Goal: Task Accomplishment & Management: Manage account settings

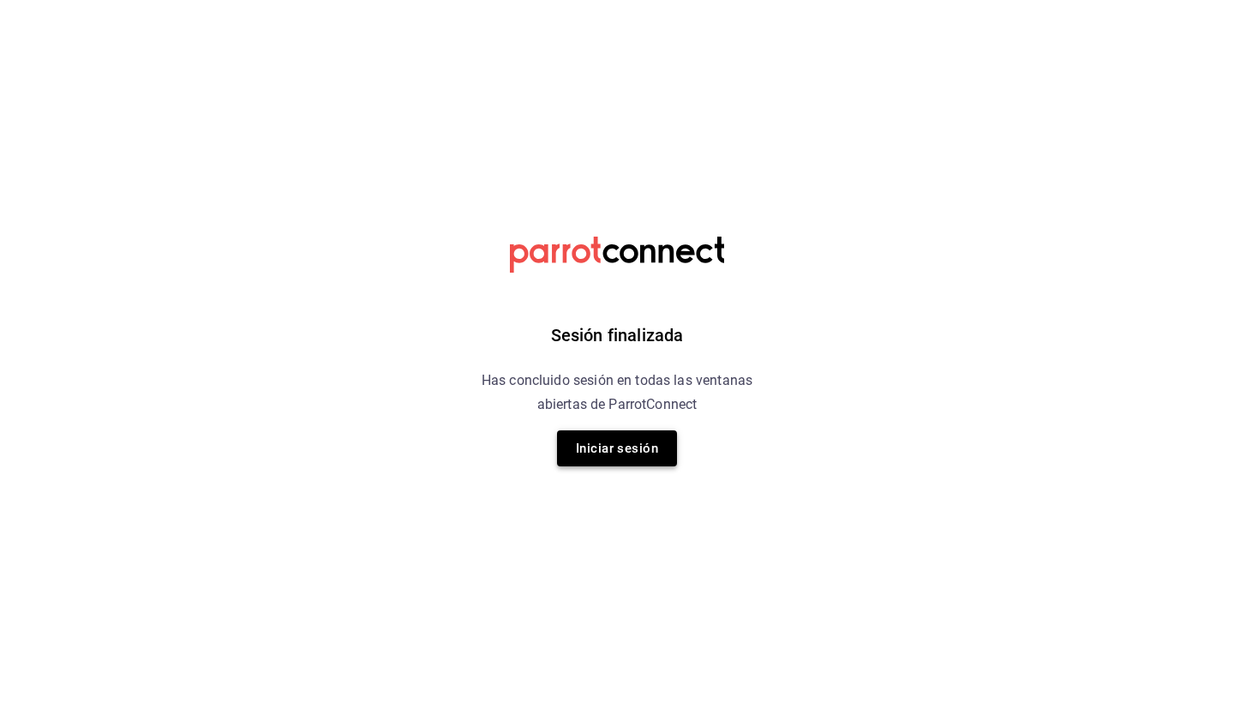
click at [620, 455] on button "Iniciar sesión" at bounding box center [617, 448] width 120 height 36
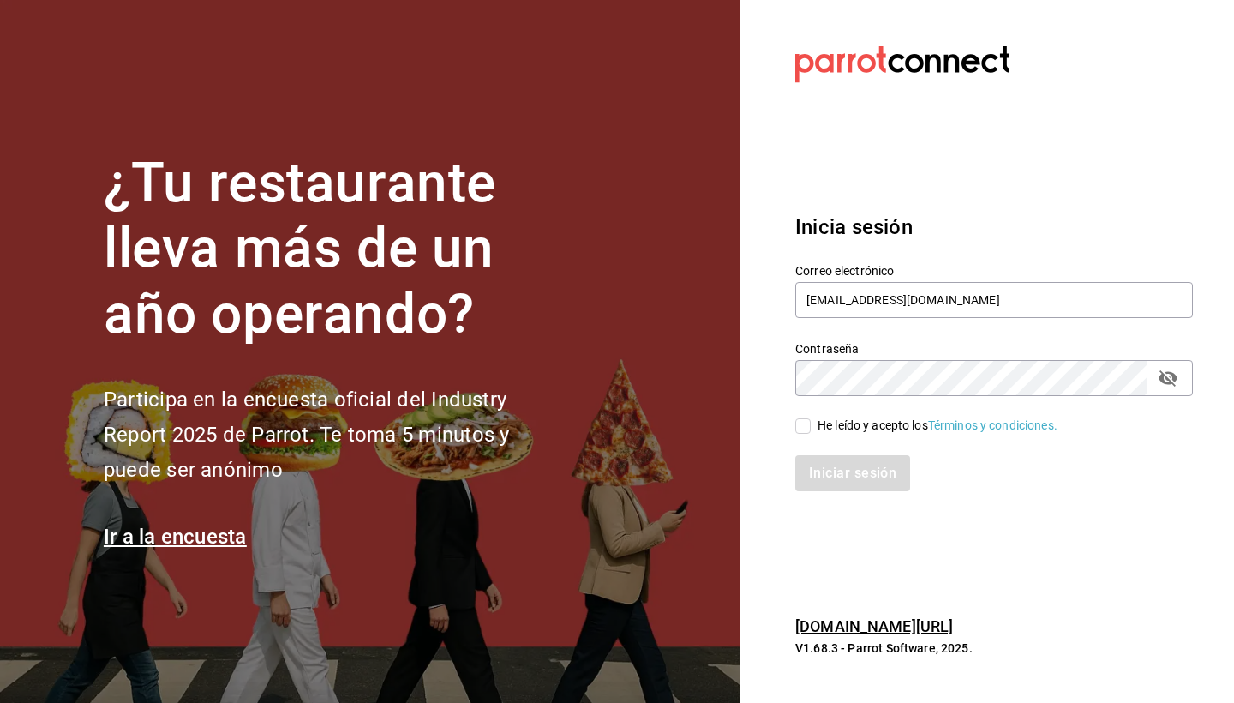
type input "[EMAIL_ADDRESS][DOMAIN_NAME]"
click at [809, 431] on input "He leído y acepto los Términos y condiciones." at bounding box center [803, 425] width 15 height 15
checkbox input "true"
click at [856, 471] on button "Iniciar sesión" at bounding box center [854, 473] width 117 height 36
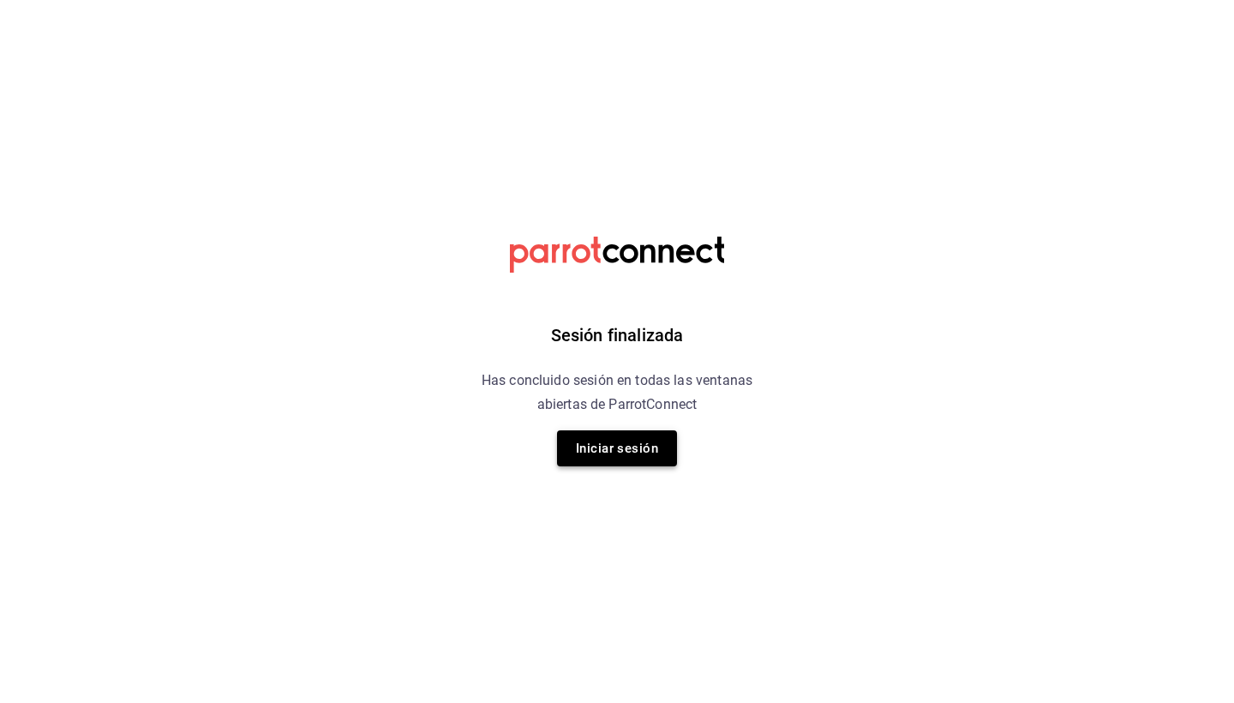
click at [619, 447] on button "Iniciar sesión" at bounding box center [617, 448] width 120 height 36
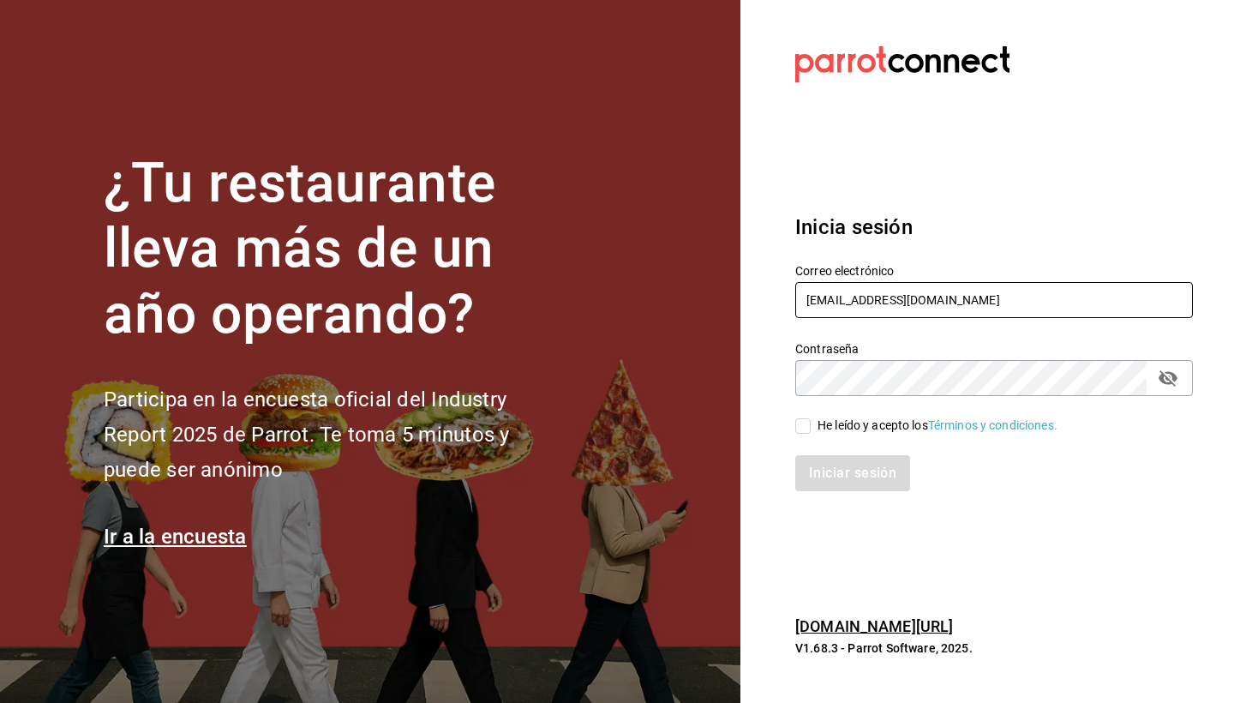
type input "[EMAIL_ADDRESS][DOMAIN_NAME]"
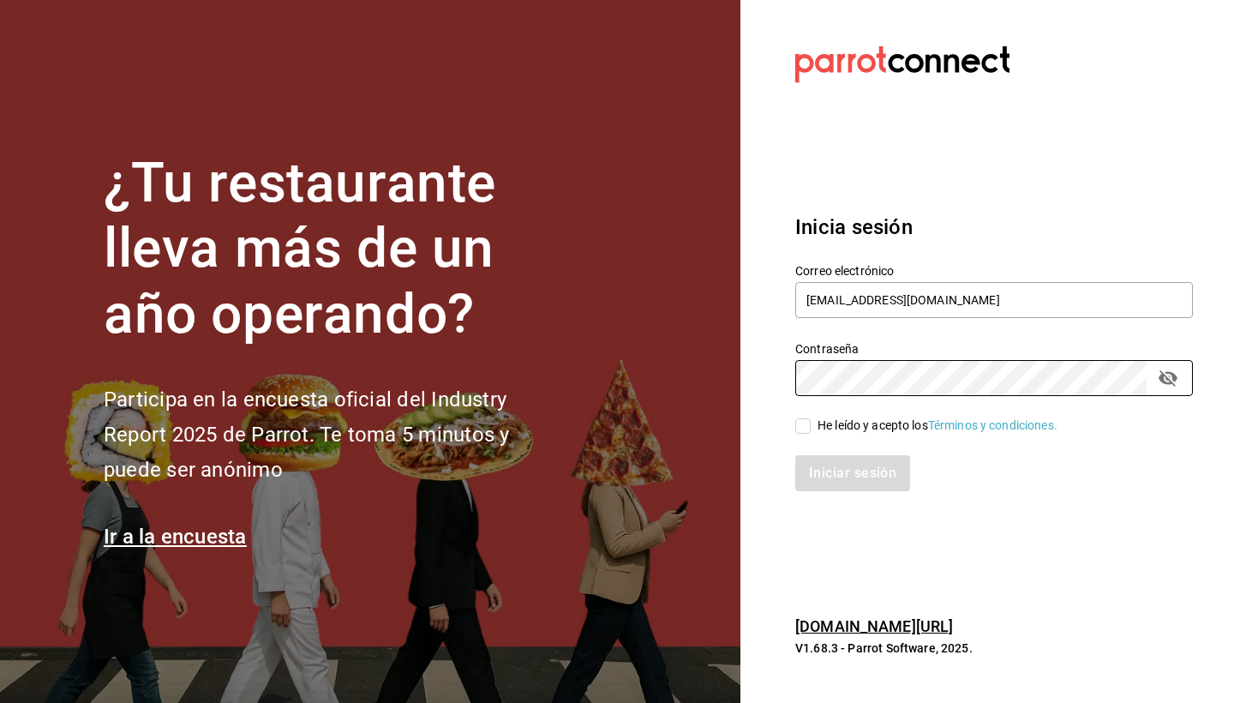
click at [799, 422] on input "He leído y acepto los Términos y condiciones." at bounding box center [803, 425] width 15 height 15
checkbox input "true"
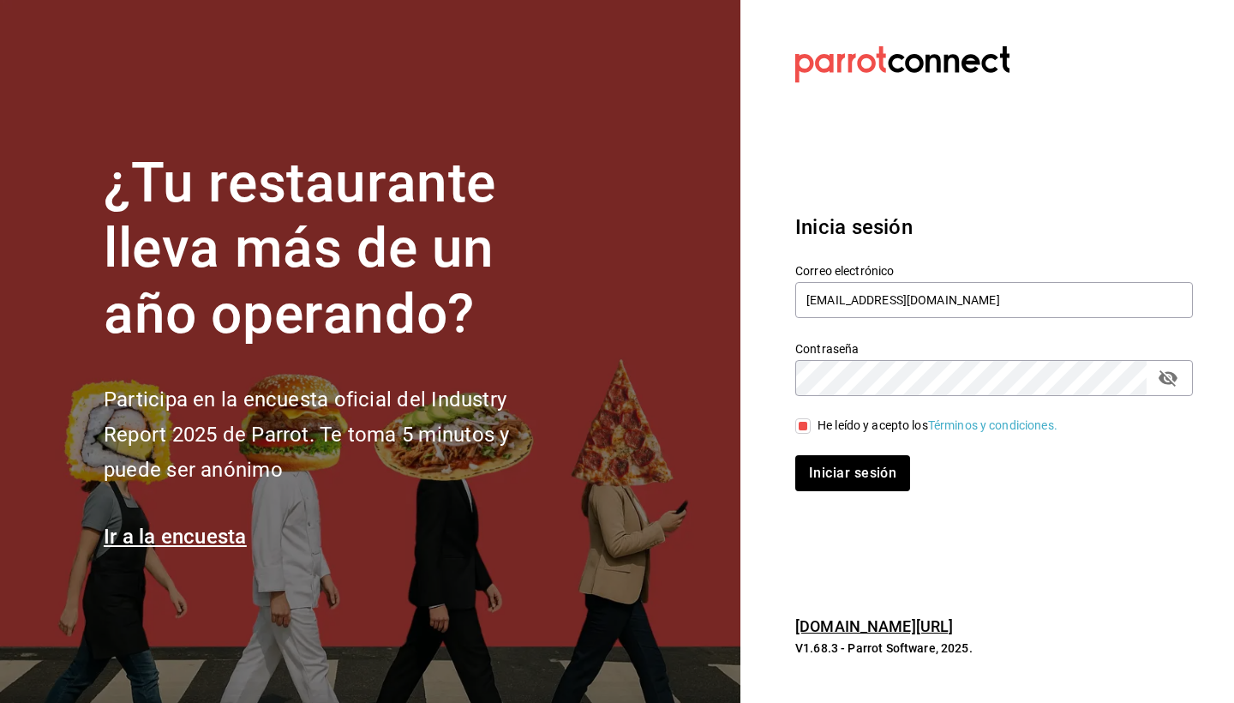
click at [856, 496] on div "Inicia sesión Correo electrónico administracion@comaldeamelia.com Contraseña Co…" at bounding box center [995, 351] width 398 height 321
click at [856, 486] on button "Iniciar sesión" at bounding box center [854, 473] width 117 height 36
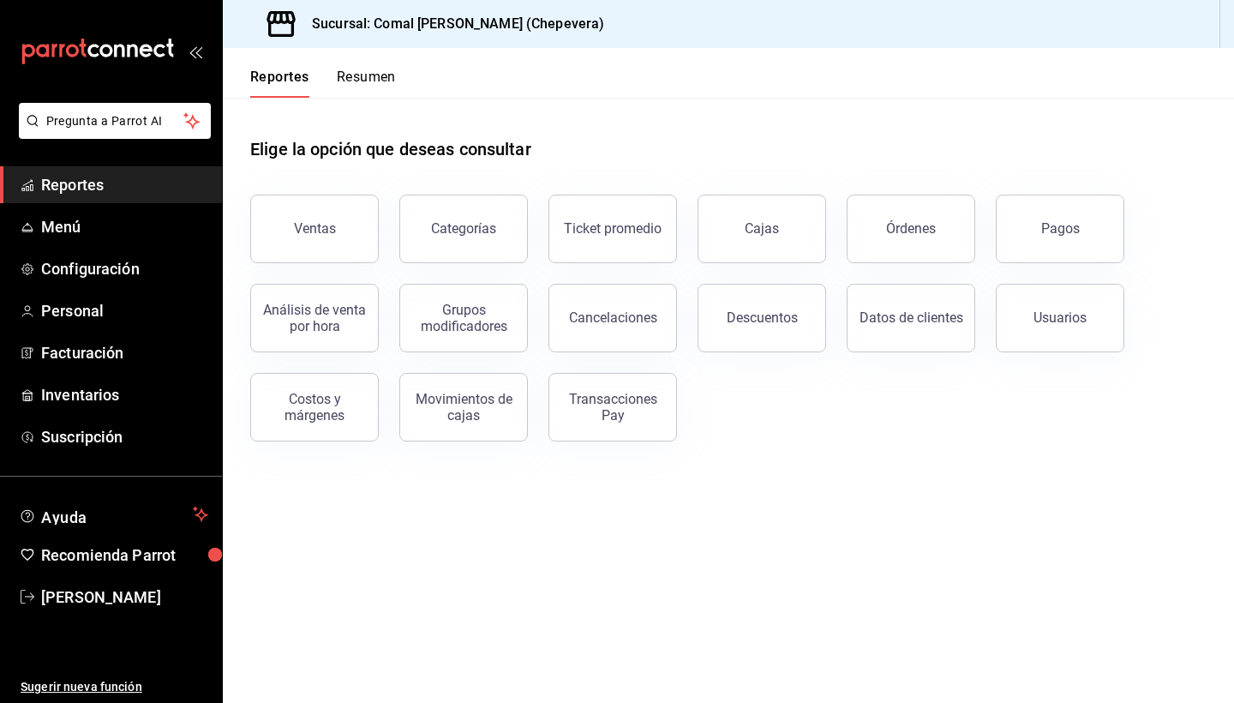
drag, startPoint x: 1094, startPoint y: 216, endPoint x: 1047, endPoint y: 228, distance: 48.7
click at [1094, 216] on button "Pagos" at bounding box center [1060, 229] width 129 height 69
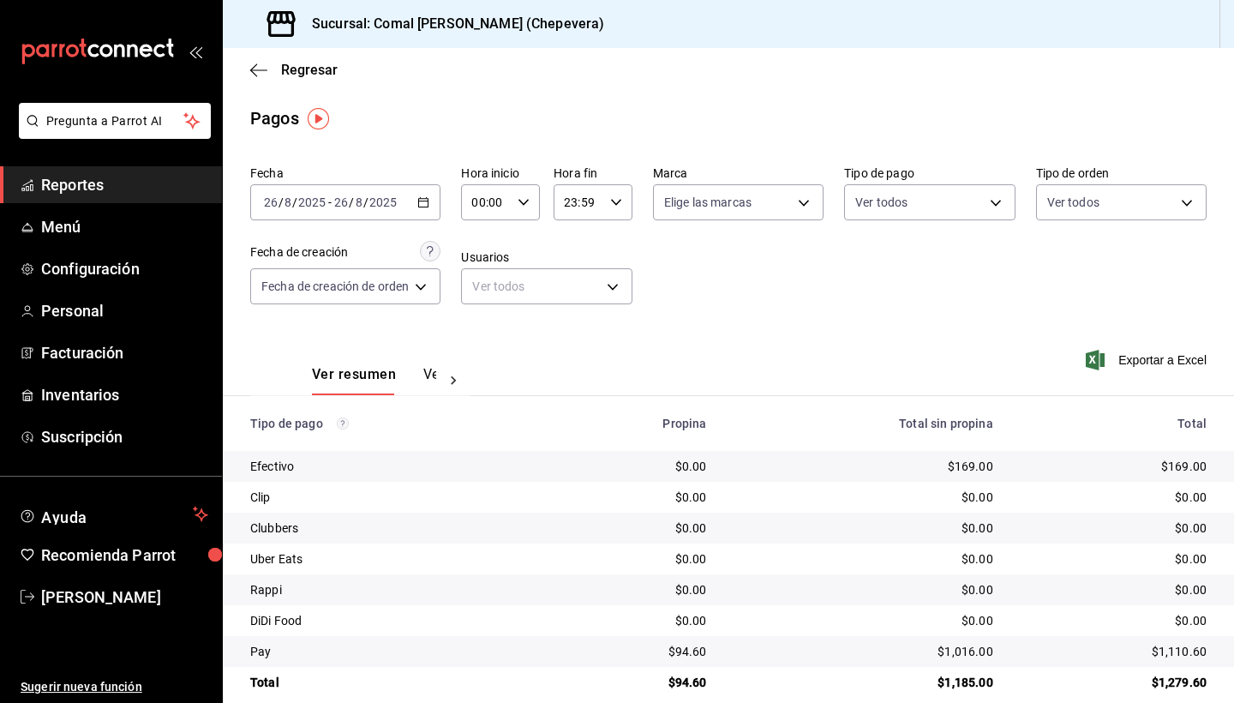
click at [432, 205] on div "2025-08-26 26 / 8 / 2025 - 2025-08-26 26 / 8 / 2025" at bounding box center [345, 202] width 190 height 36
click at [659, 299] on div "Fecha 2025-08-26 26 / 8 / 2025 - 2025-08-26 26 / 8 / 2025 Hora inicio 00:00 Hor…" at bounding box center [728, 242] width 957 height 166
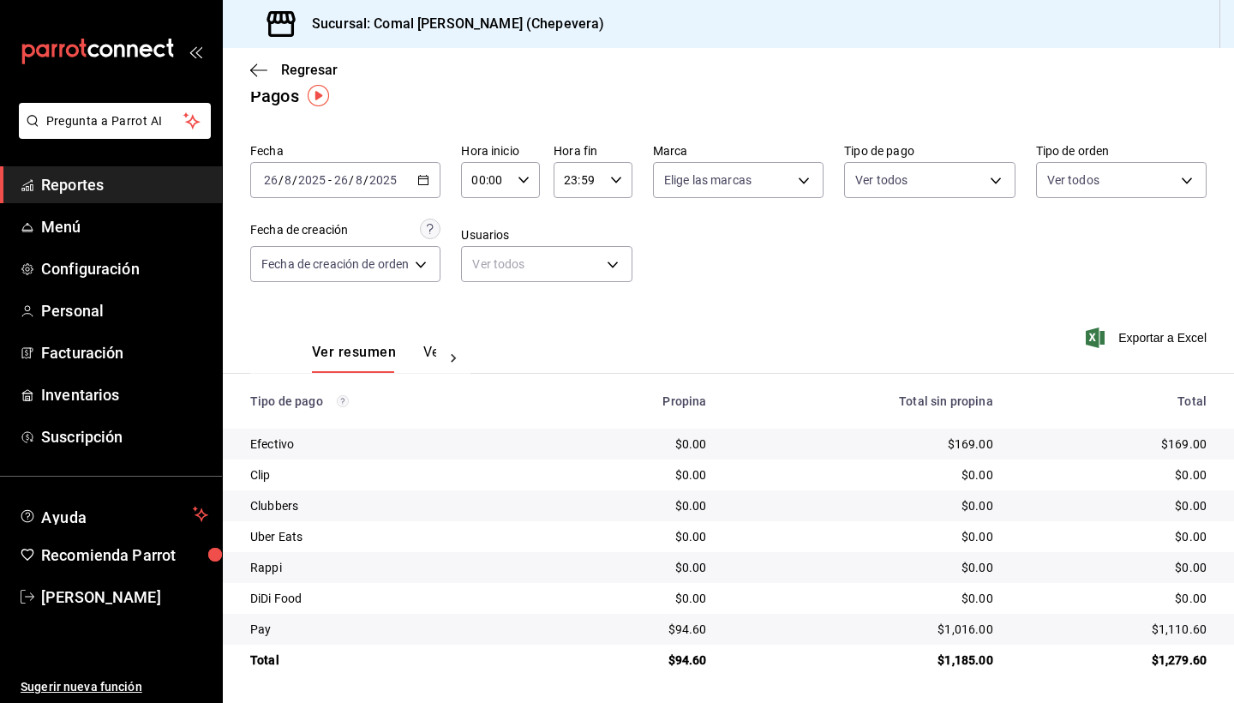
scroll to position [22, 0]
click at [420, 180] on icon "button" at bounding box center [423, 180] width 12 height 12
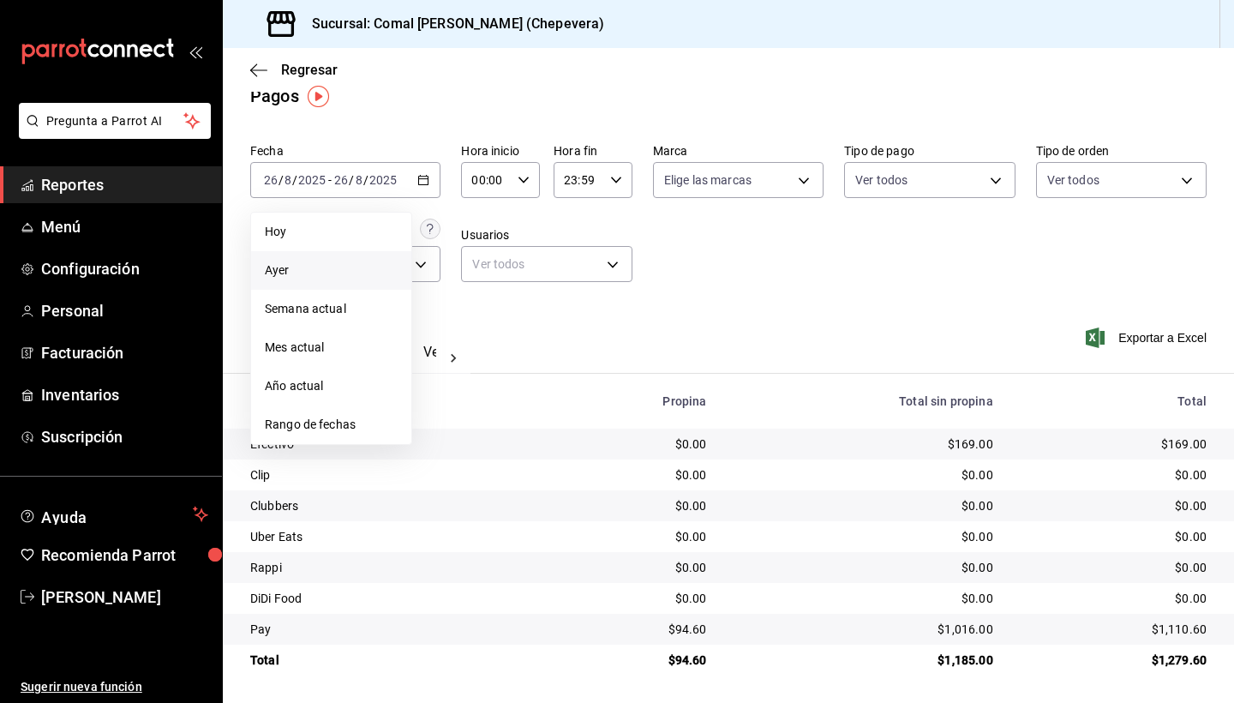
click at [316, 282] on li "Ayer" at bounding box center [331, 270] width 160 height 39
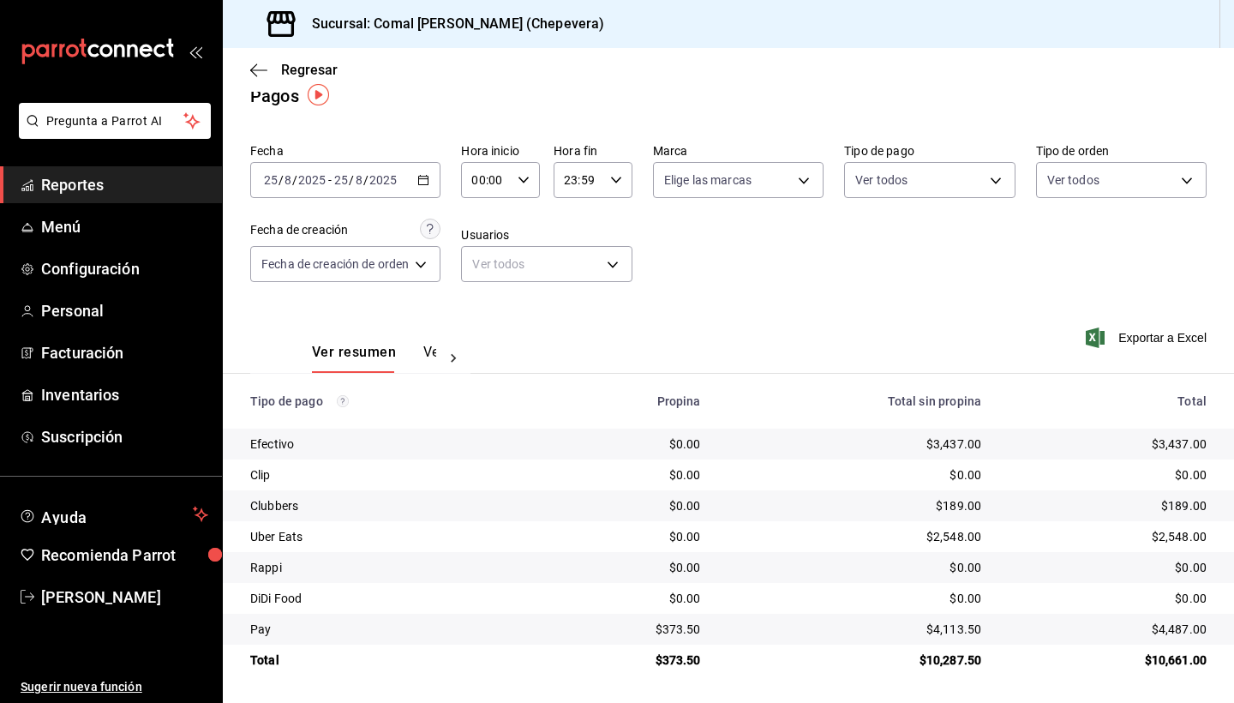
scroll to position [22, 0]
click at [950, 634] on div "$4,113.50" at bounding box center [856, 629] width 254 height 17
